Goal: Ask a question

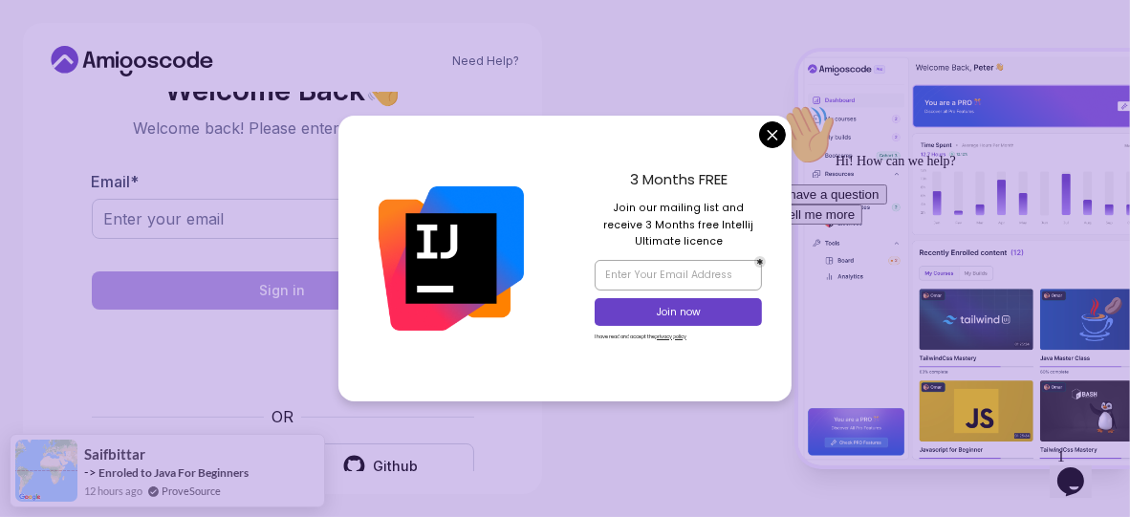
drag, startPoint x: 764, startPoint y: 133, endPoint x: 394, endPoint y: 250, distance: 388.1
click at [764, 133] on body "Need Help? Welcome Back 👋 Welcome back! Please enter your details. Email * Sign…" at bounding box center [565, 258] width 1130 height 517
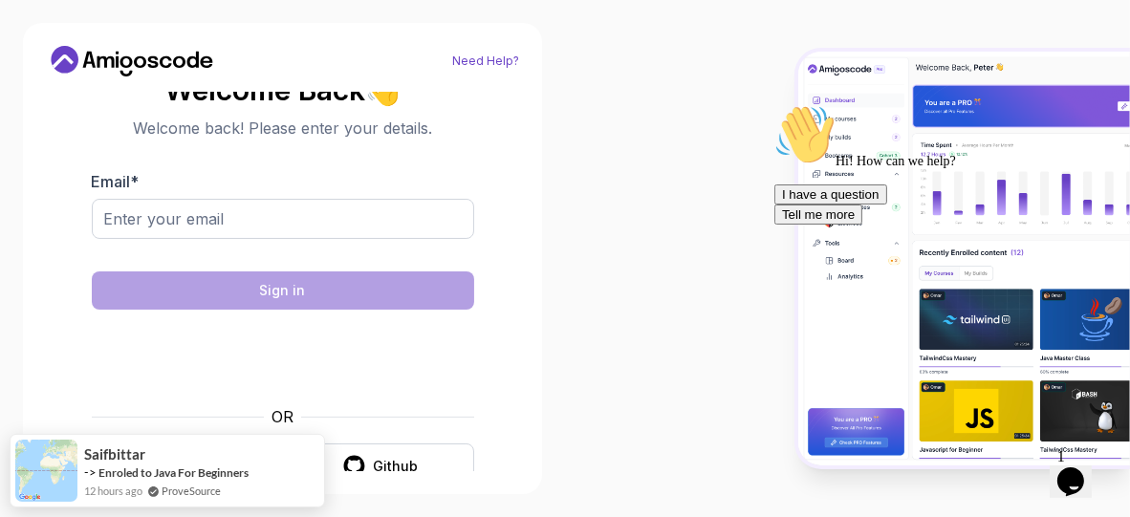
click at [500, 62] on link "Need Help?" at bounding box center [485, 61] width 67 height 15
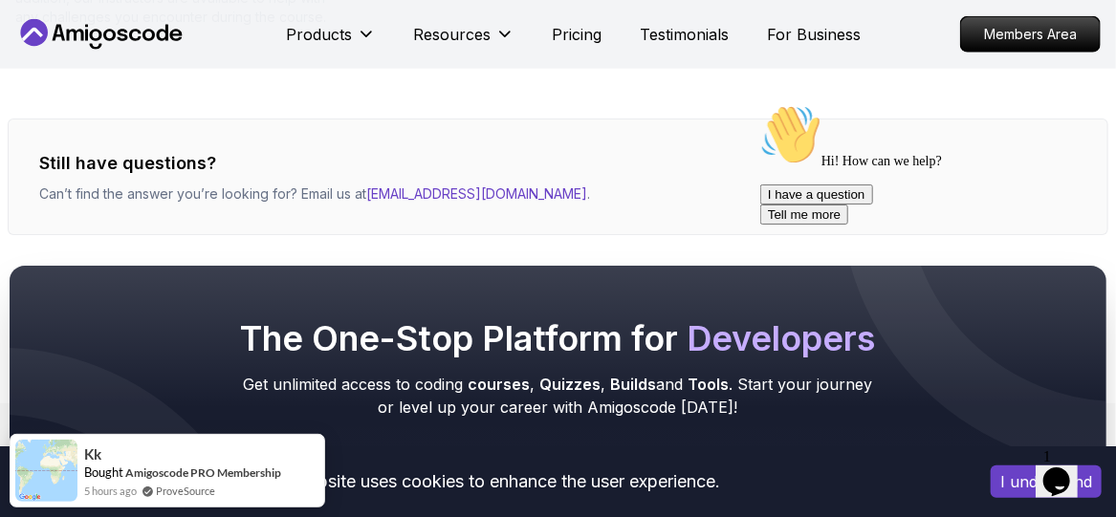
scroll to position [941, 0]
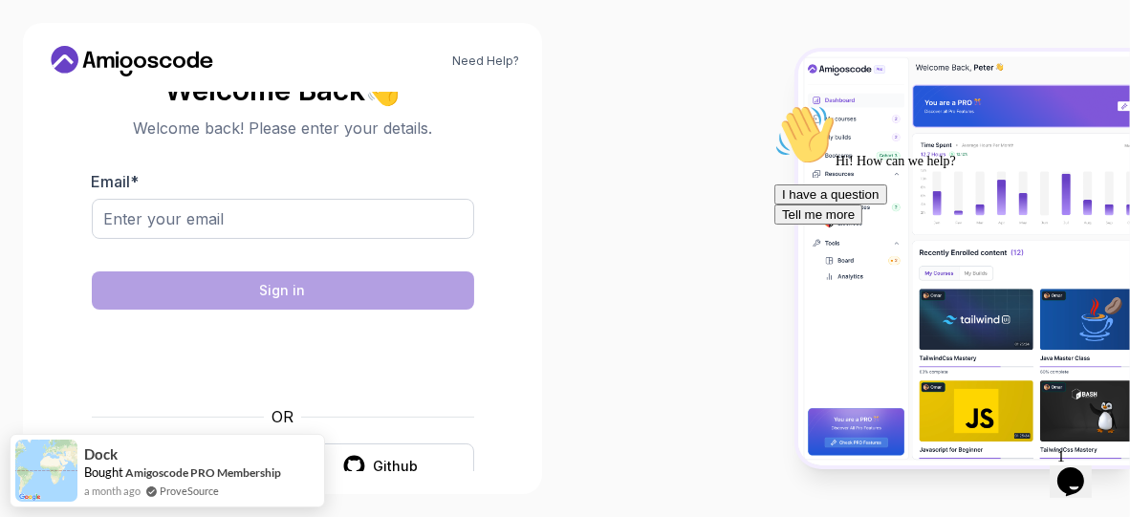
scroll to position [34, 0]
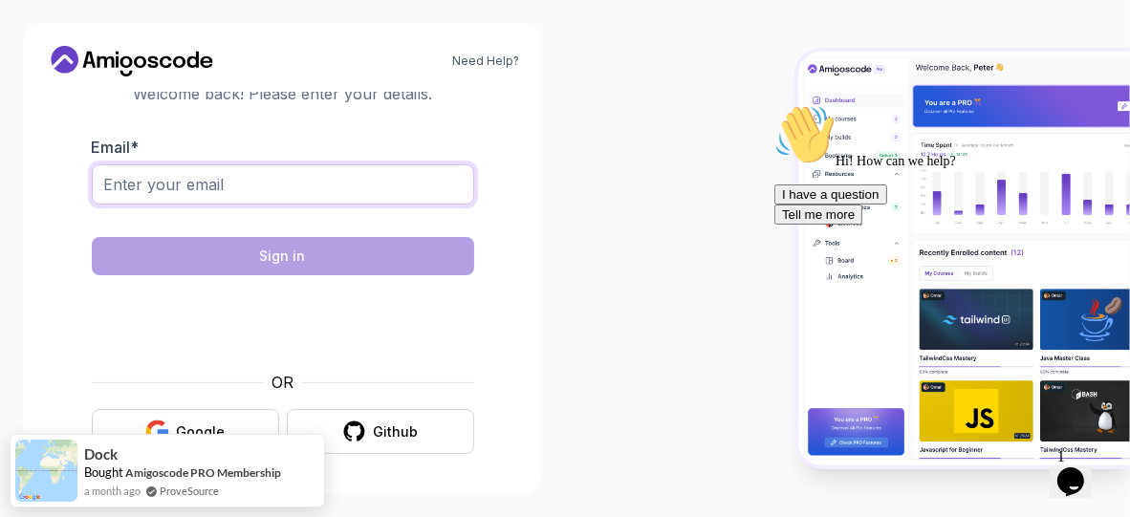
click at [293, 180] on input "Email *" at bounding box center [283, 185] width 383 height 40
paste input "[EMAIL_ADDRESS][DOMAIN_NAME]"
type input "[EMAIL_ADDRESS][DOMAIN_NAME]"
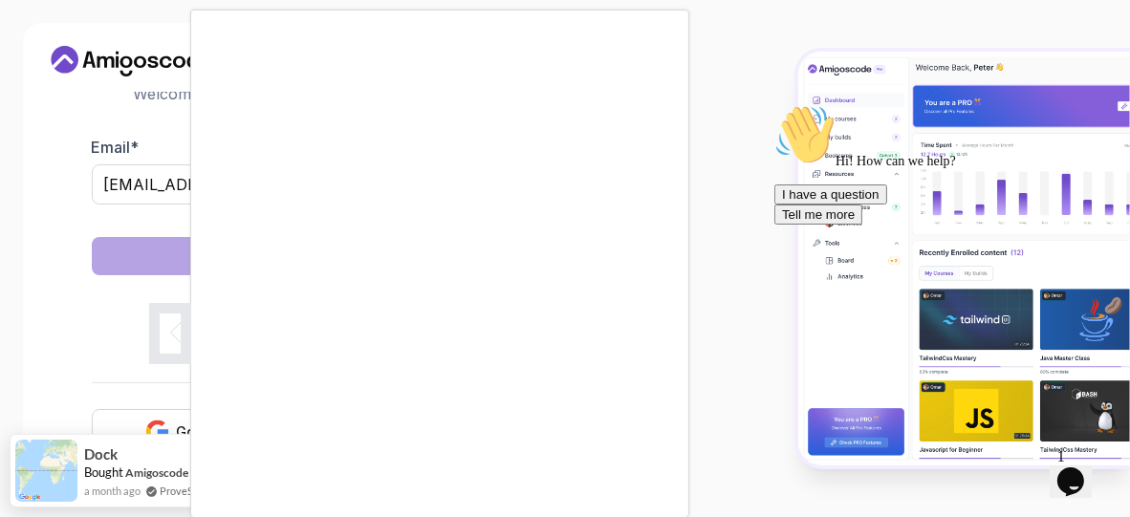
click at [711, 209] on div at bounding box center [565, 258] width 1130 height 517
